Goal: Task Accomplishment & Management: Complete application form

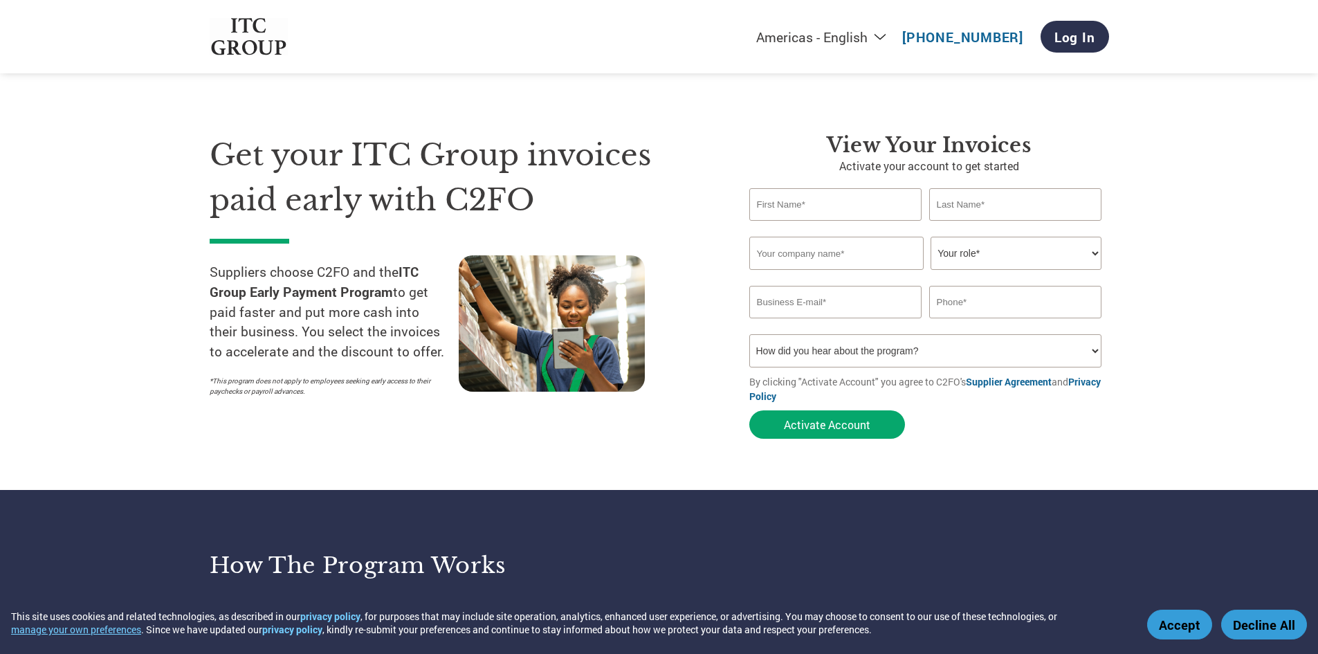
drag, startPoint x: 0, startPoint y: 0, endPoint x: 835, endPoint y: 304, distance: 888.8
click at [835, 304] on input "email" at bounding box center [835, 302] width 173 height 33
click at [1293, 332] on section "Get your ITC Group invoices paid early with C2FO Suppliers choose C2FO and the …" at bounding box center [659, 272] width 1318 height 435
click at [984, 353] on select "How did you hear about the program? Received a letter Email Social Media Online…" at bounding box center [925, 350] width 353 height 33
select select "Email"
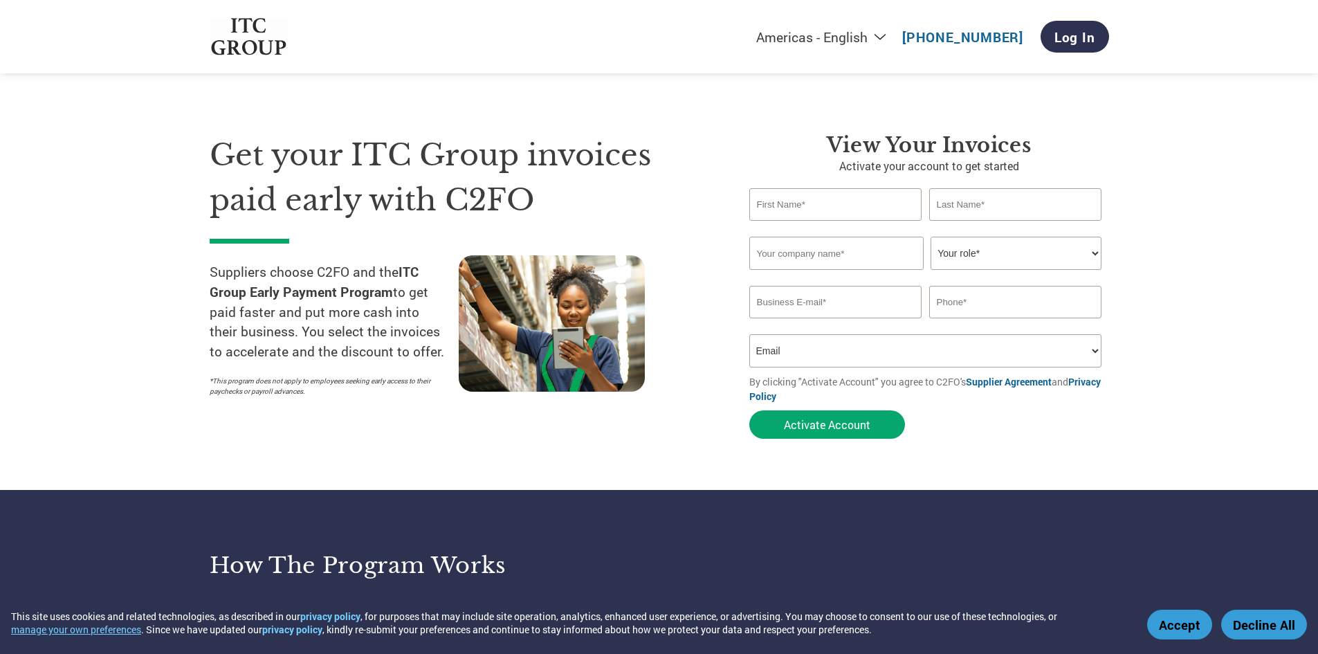
click at [749, 334] on select "How did you hear about the program? Received a letter Email Social Media Online…" at bounding box center [925, 350] width 353 height 33
